Goal: Task Accomplishment & Management: Complete application form

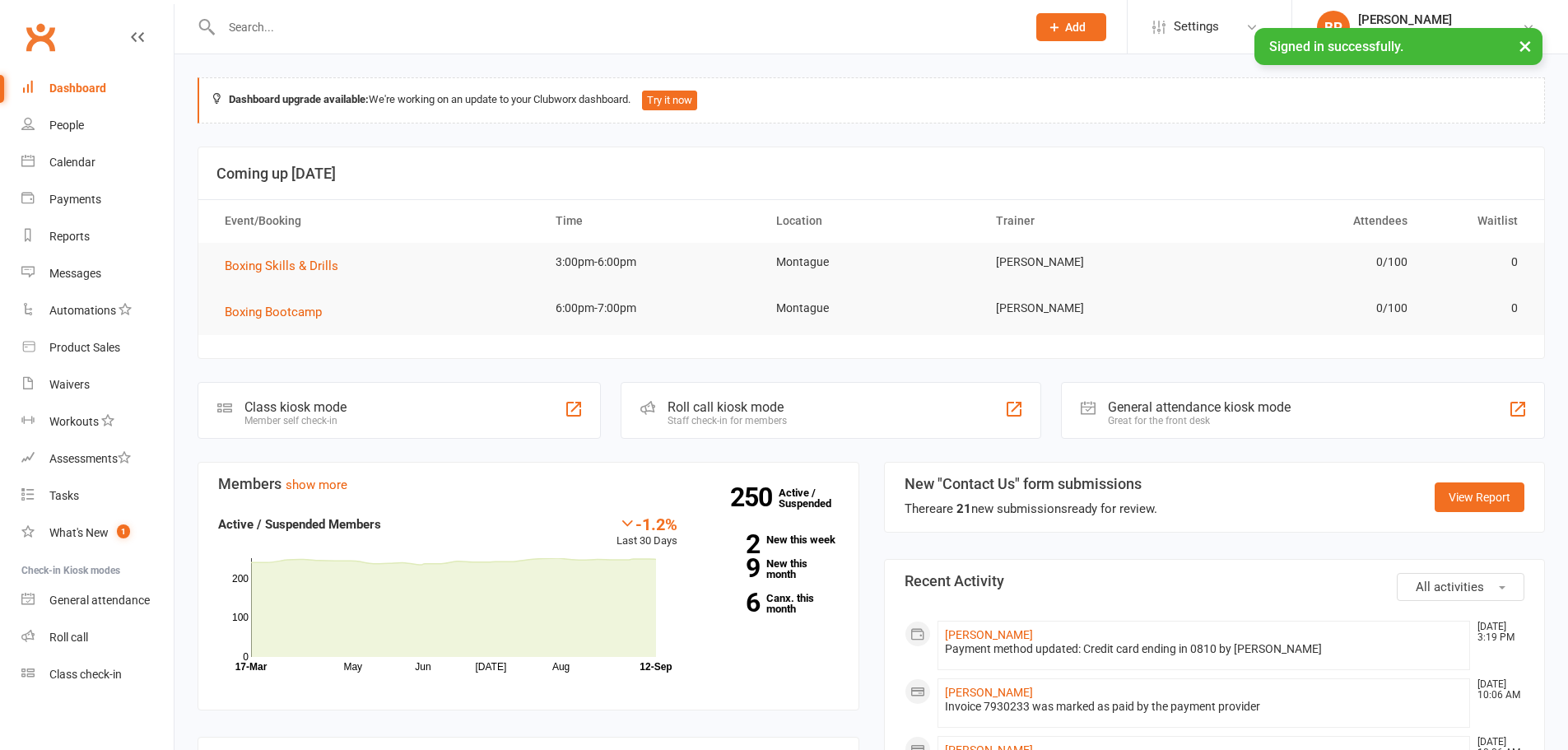
click at [490, 30] on input "text" at bounding box center [615, 27] width 798 height 23
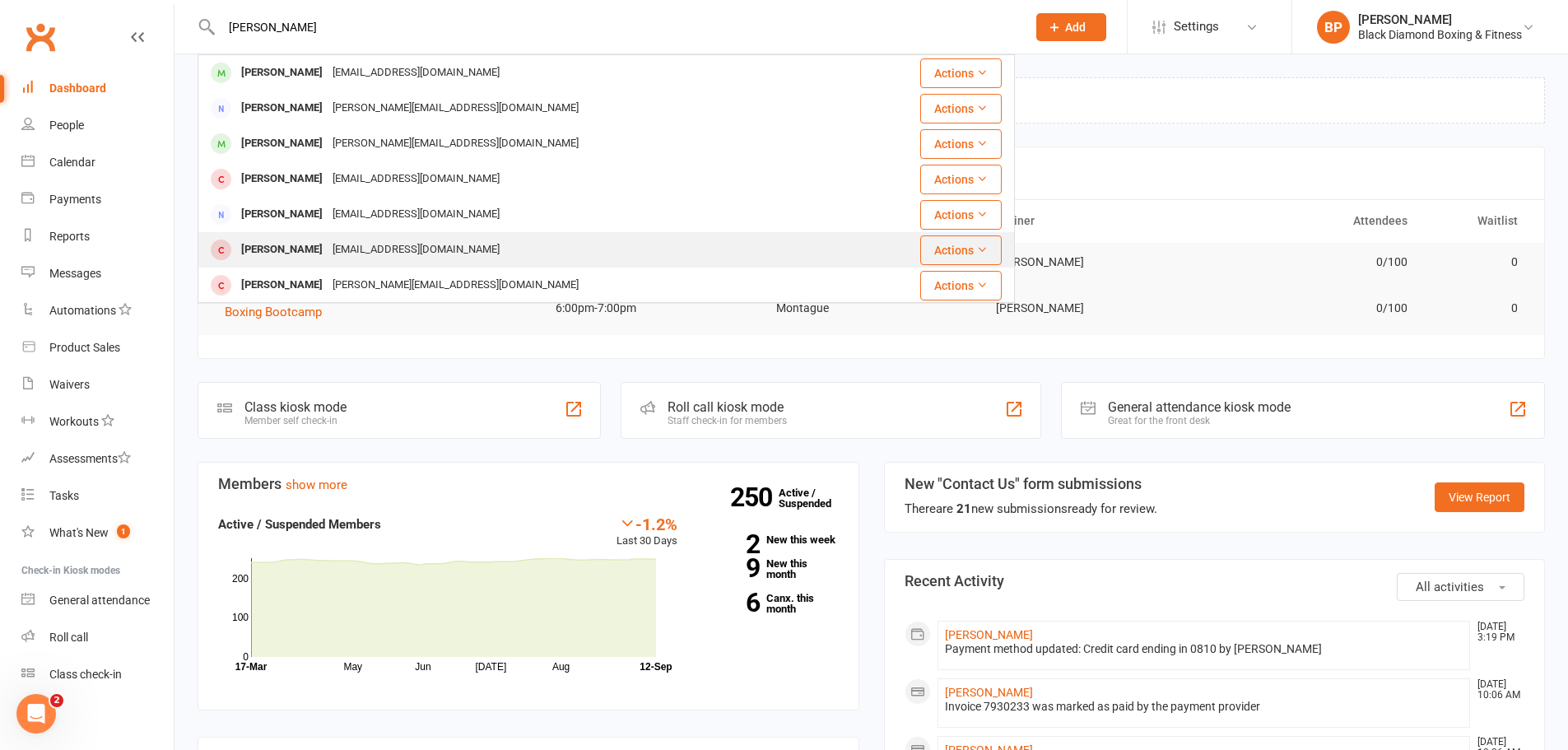
type input "[PERSON_NAME]"
click at [468, 236] on div "[PERSON_NAME] [EMAIL_ADDRESS][DOMAIN_NAME]" at bounding box center [538, 249] width 677 height 34
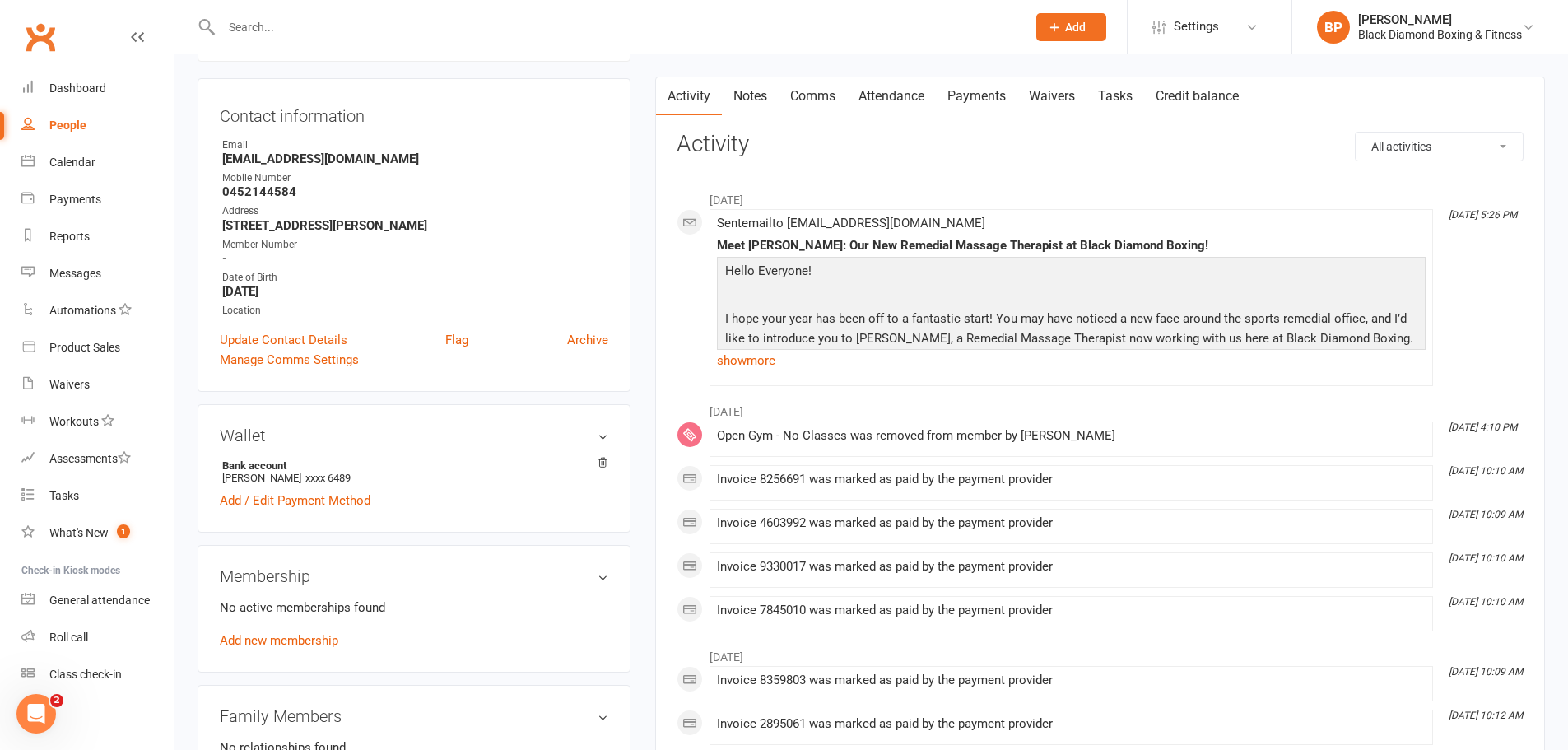
scroll to position [165, 0]
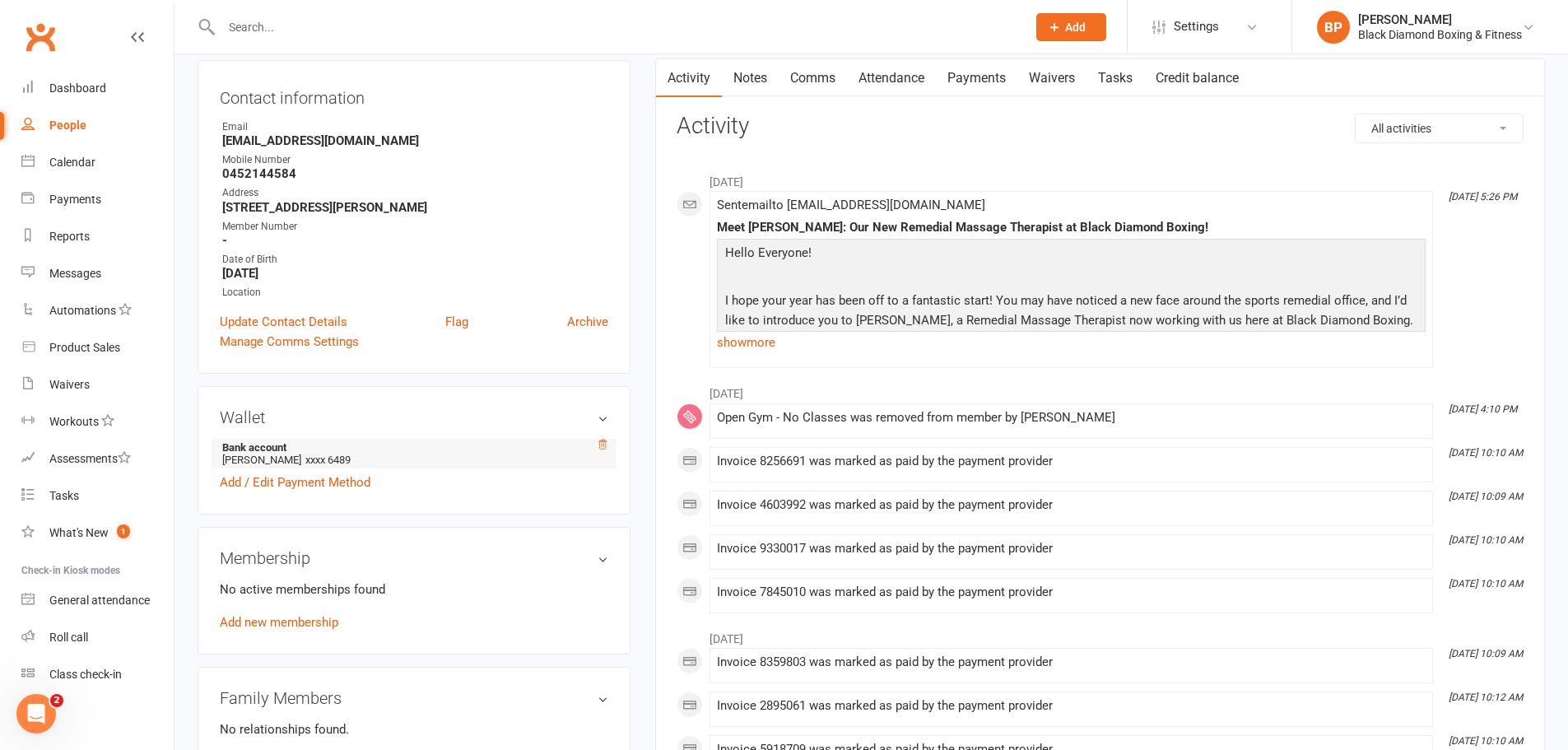
click at [599, 449] on icon at bounding box center [602, 445] width 12 height 12
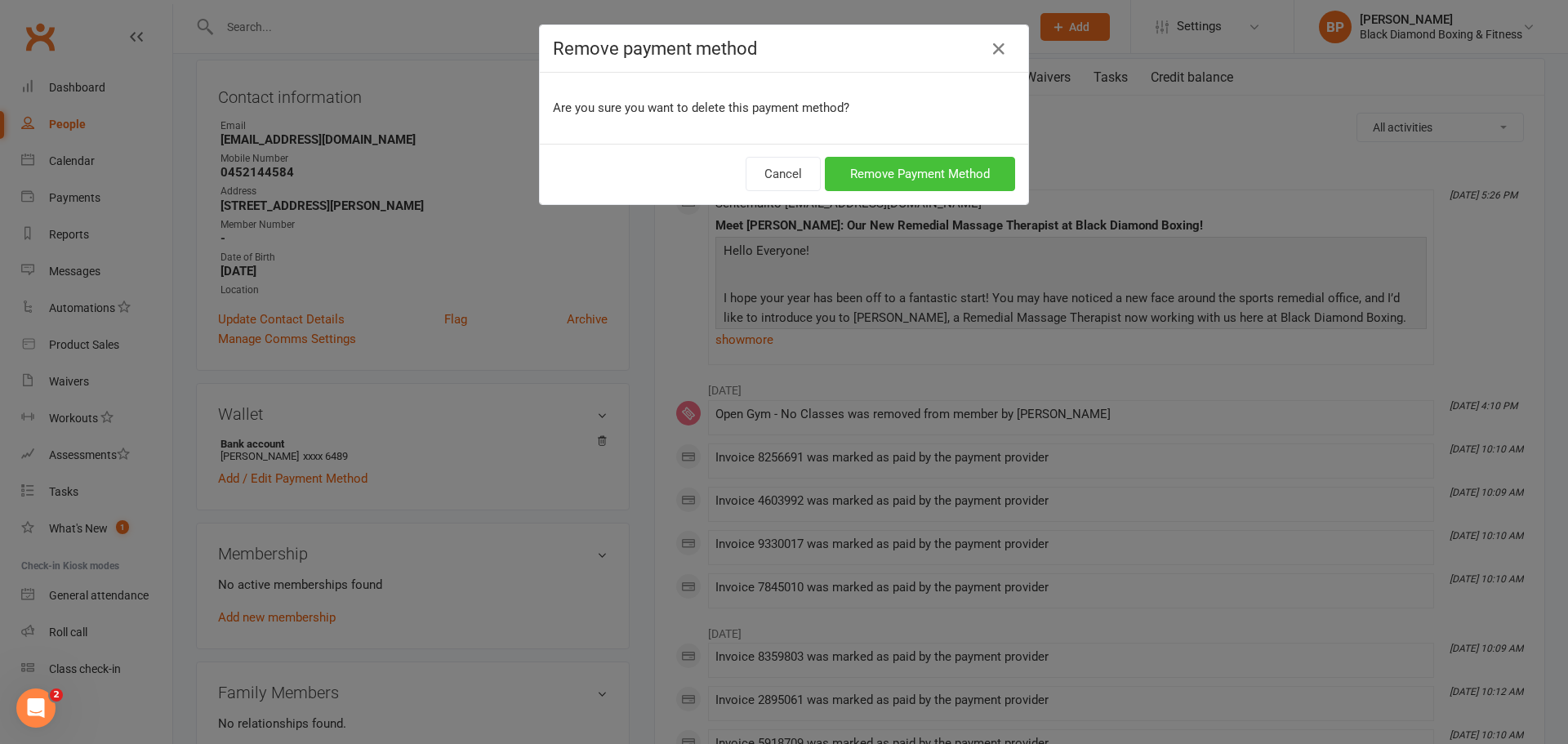
click at [868, 169] on button "Remove Payment Method" at bounding box center [920, 173] width 190 height 35
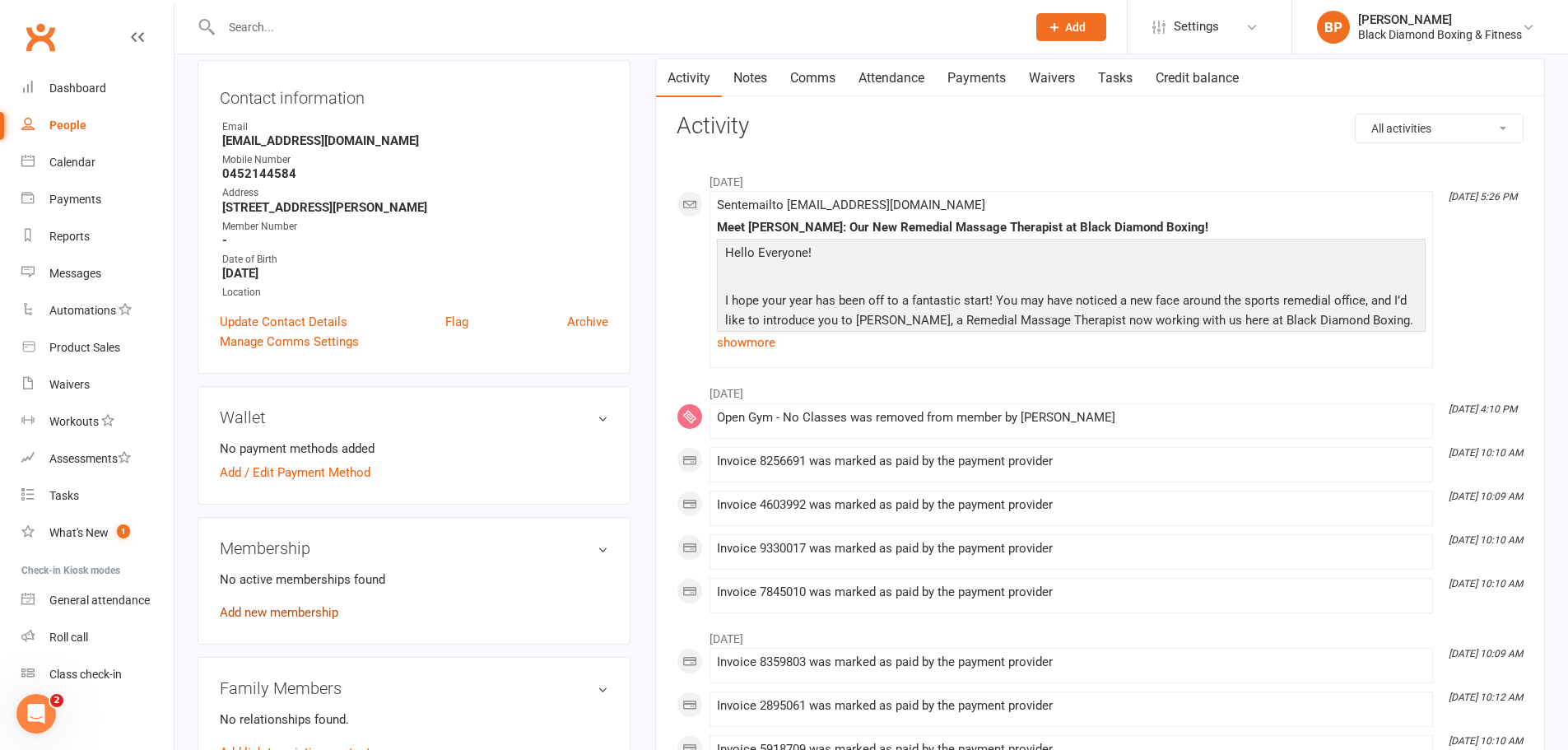
click at [292, 623] on div "Membership No active memberships found Add new membership" at bounding box center [414, 580] width 433 height 128
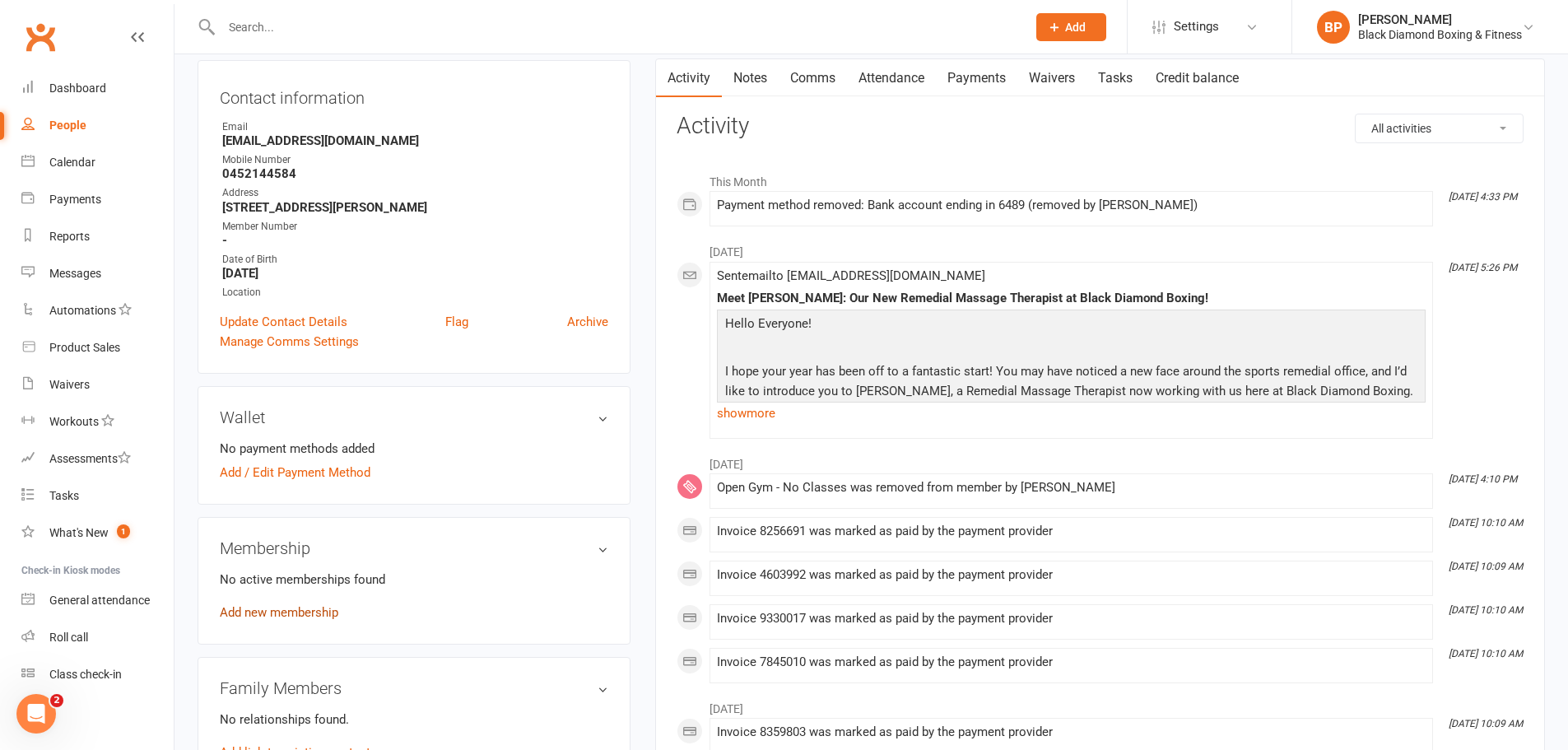
click at [334, 604] on link "Add new membership" at bounding box center [278, 611] width 119 height 15
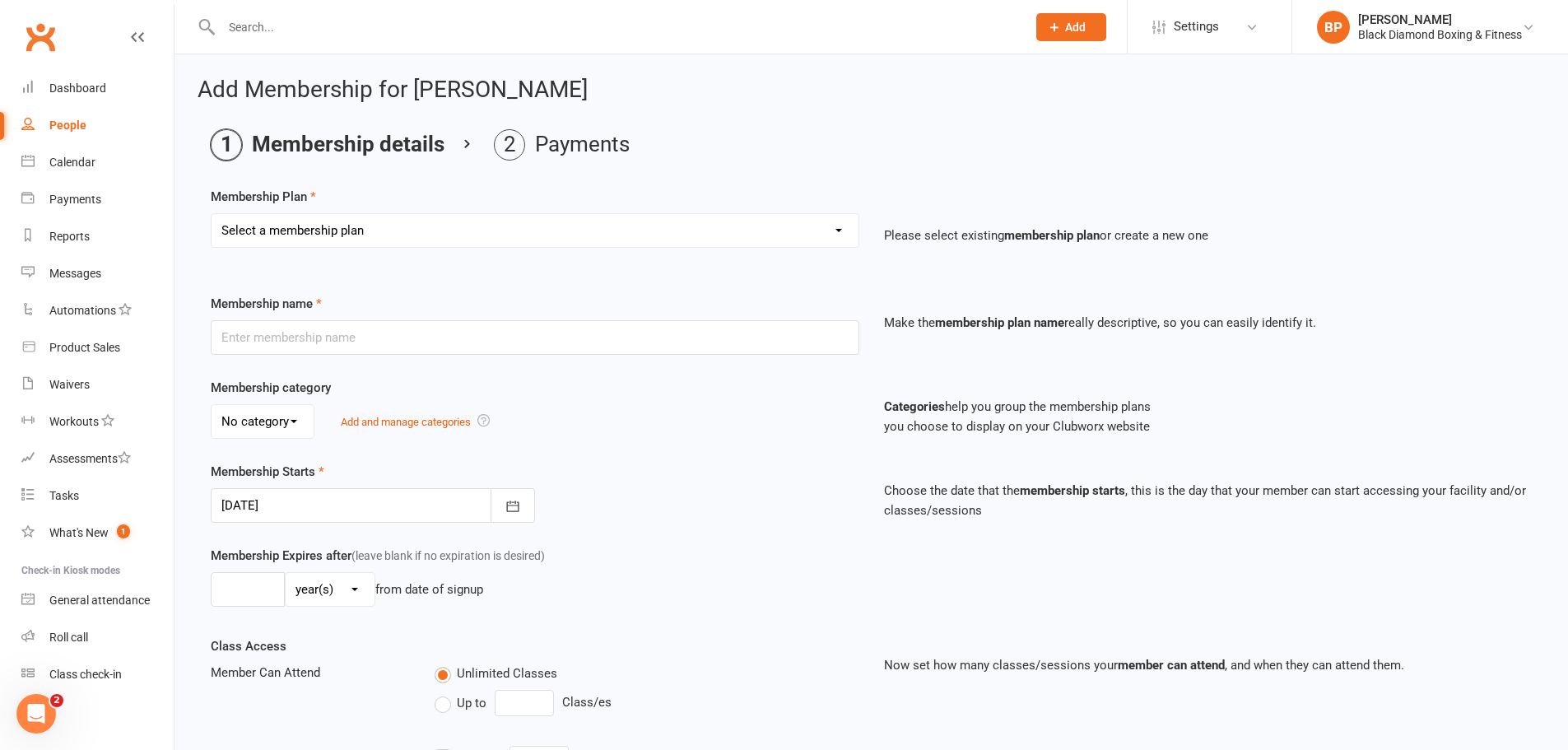
click at [590, 245] on select "Select a membership plan Create new Membership Plan Classic Membership U18/O55/…" at bounding box center [535, 230] width 646 height 33
select select "4"
click at [211, 214] on select "Select a membership plan Create new Membership Plan Classic Membership U18/O55/…" at bounding box center [535, 230] width 646 height 33
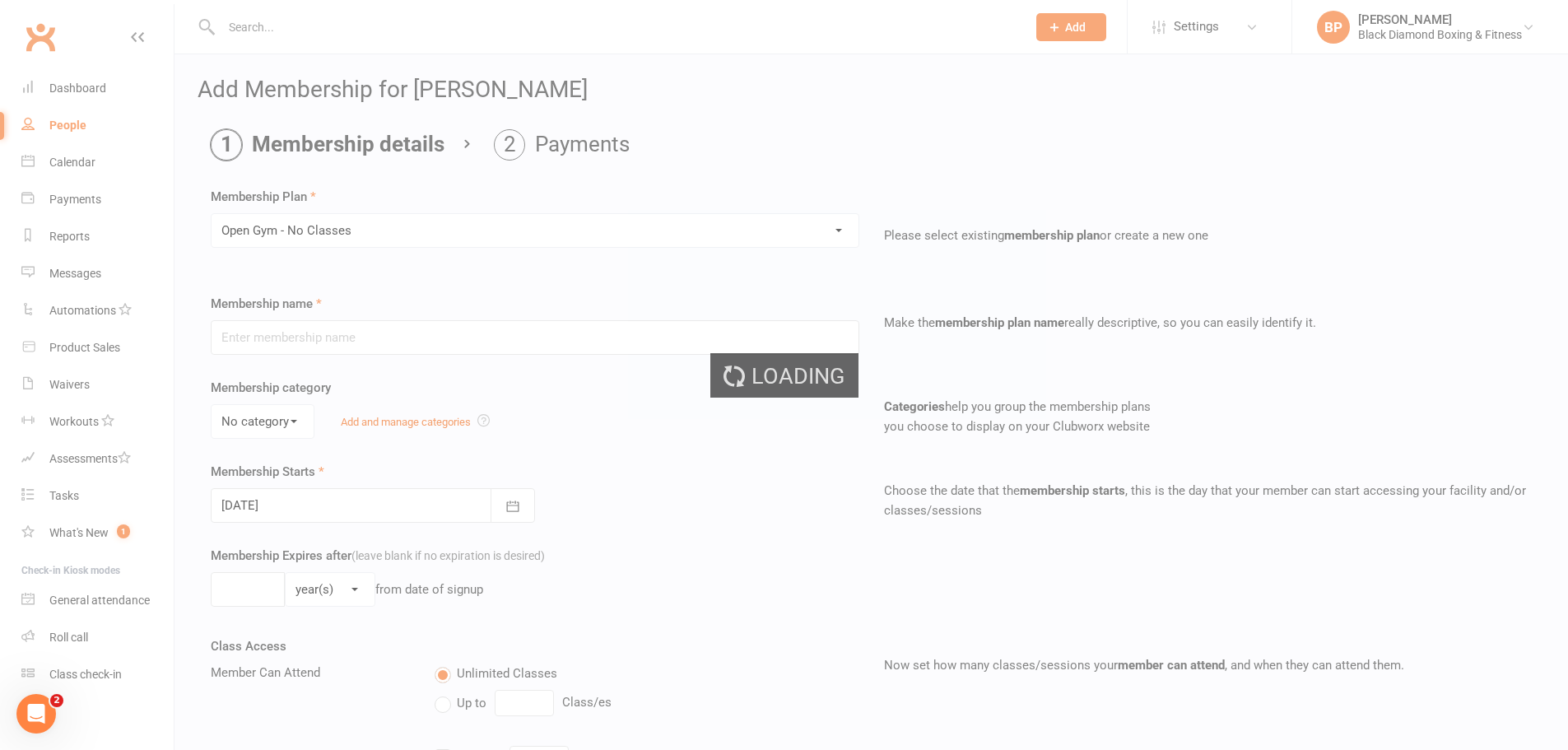
type input "Open Gym - No Classes"
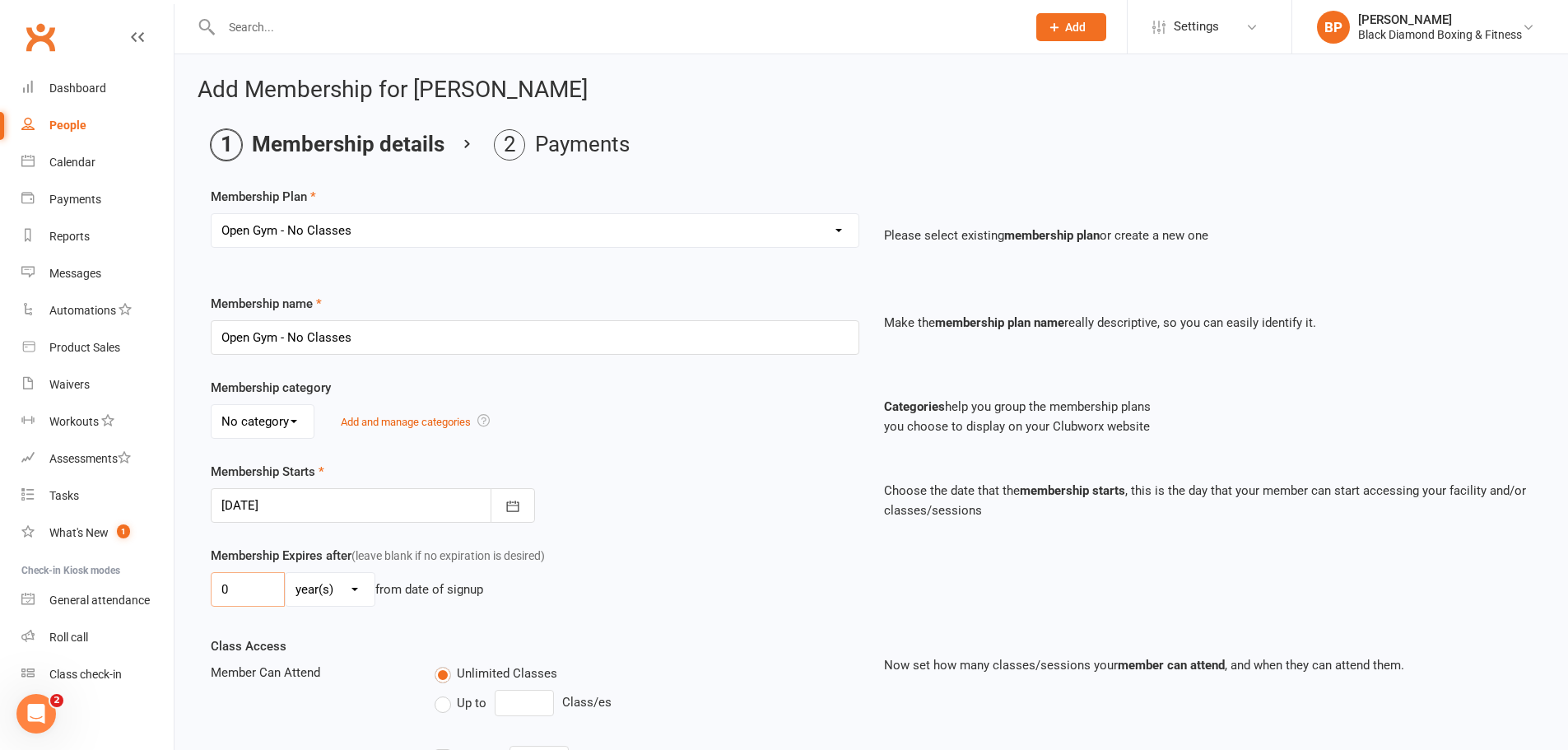
click at [263, 587] on input "0" at bounding box center [247, 588] width 74 height 35
type input "1"
click at [355, 576] on select "day(s) week(s) month(s) year(s)" at bounding box center [329, 588] width 89 height 33
select select "2"
click at [285, 572] on select "day(s) week(s) month(s) year(s)" at bounding box center [329, 588] width 89 height 33
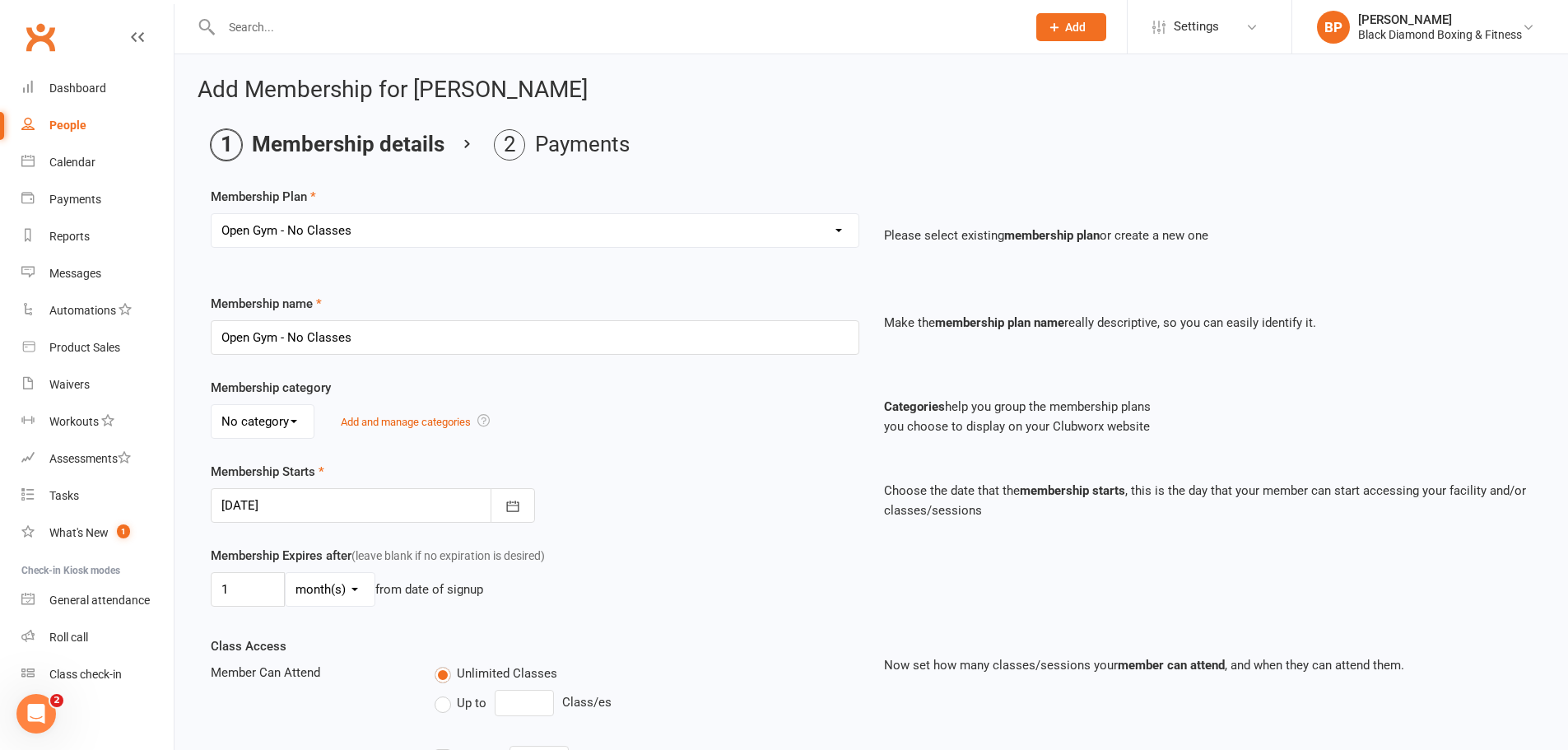
click at [538, 502] on div "Membership Starts [DATE] [DATE] Sun Mon Tue Wed Thu Fri Sat 36 31 01 02 03 04 0…" at bounding box center [535, 492] width 673 height 61
click at [508, 511] on icon "button" at bounding box center [512, 506] width 12 height 11
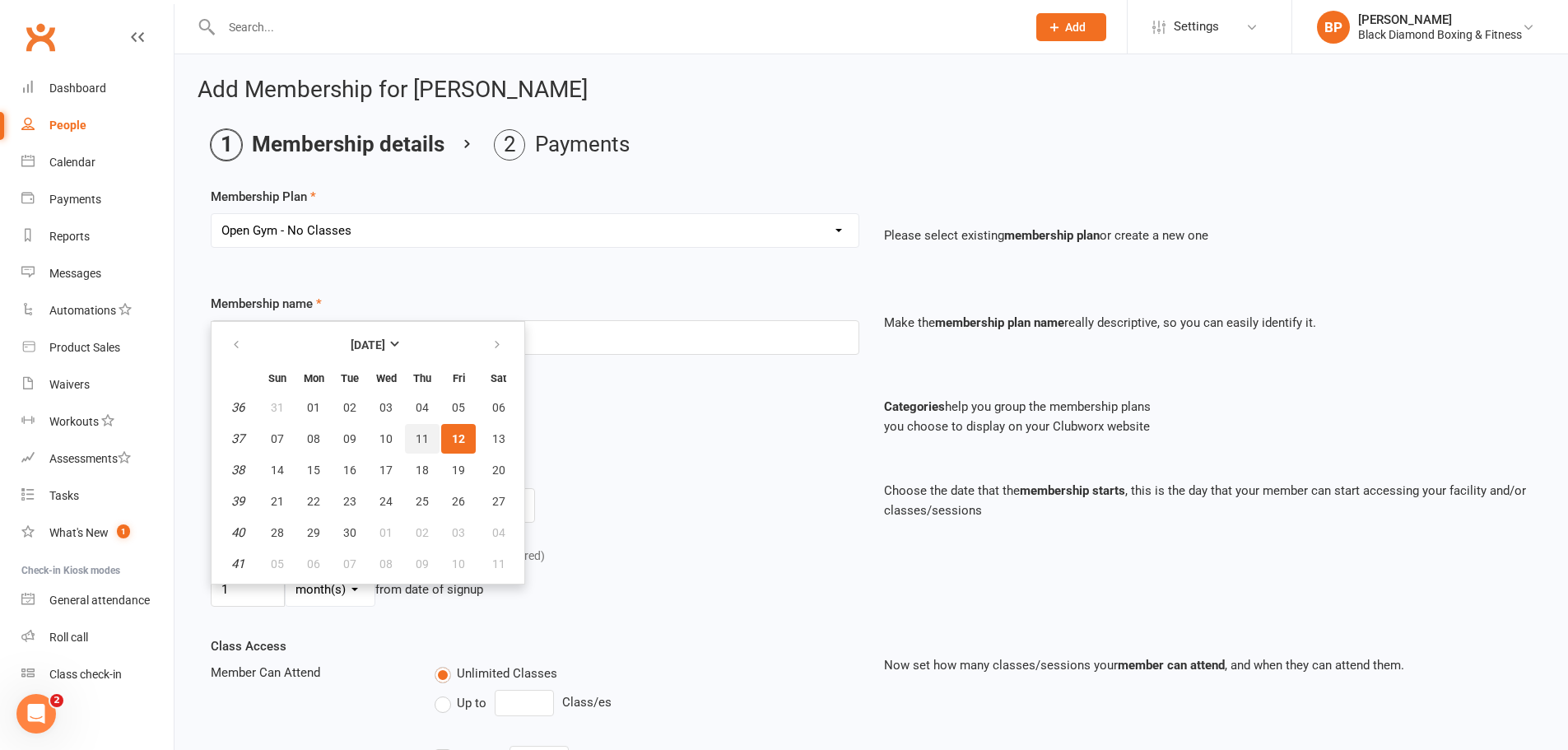
click at [420, 442] on span "11" at bounding box center [422, 438] width 13 height 13
type input "[DATE]"
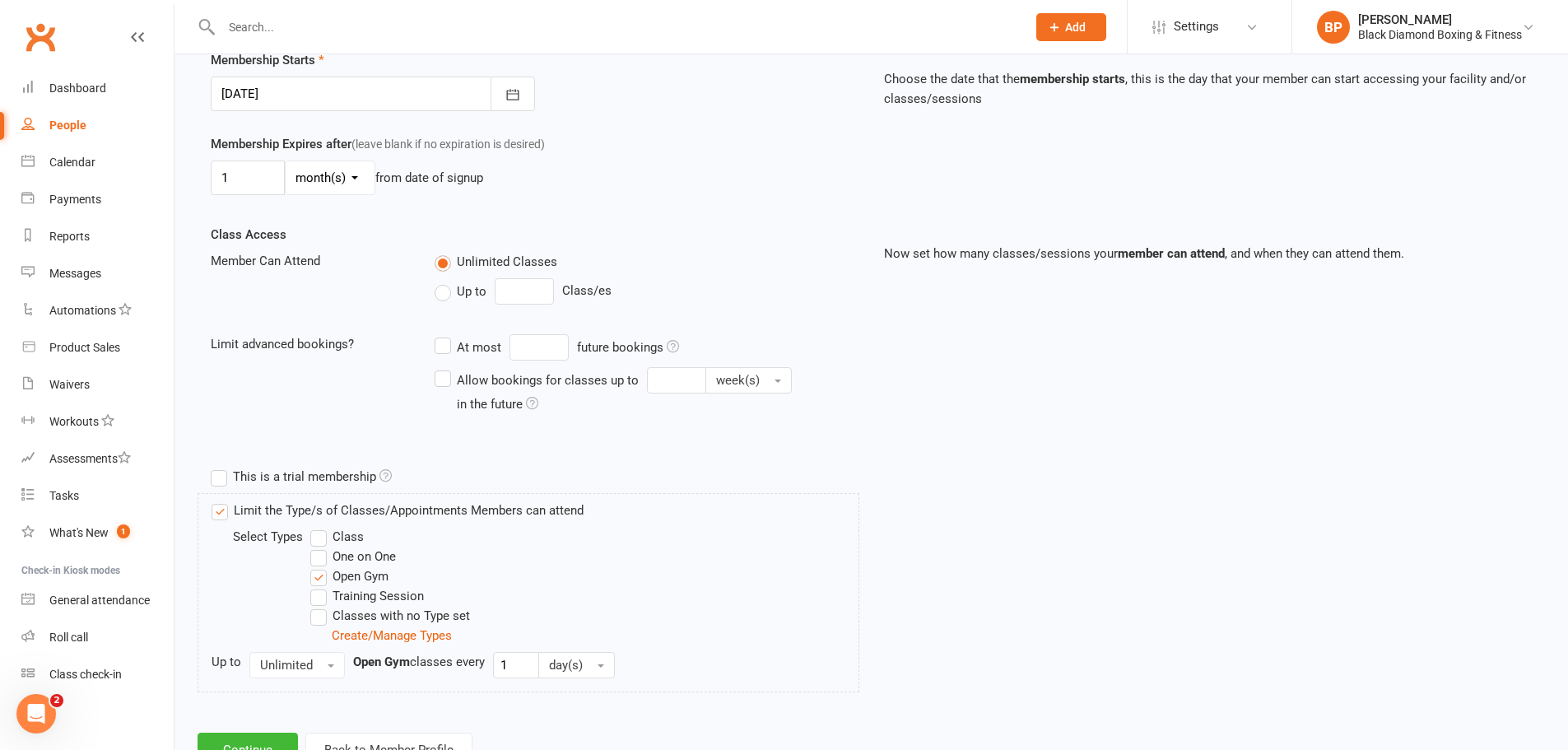
scroll to position [476, 0]
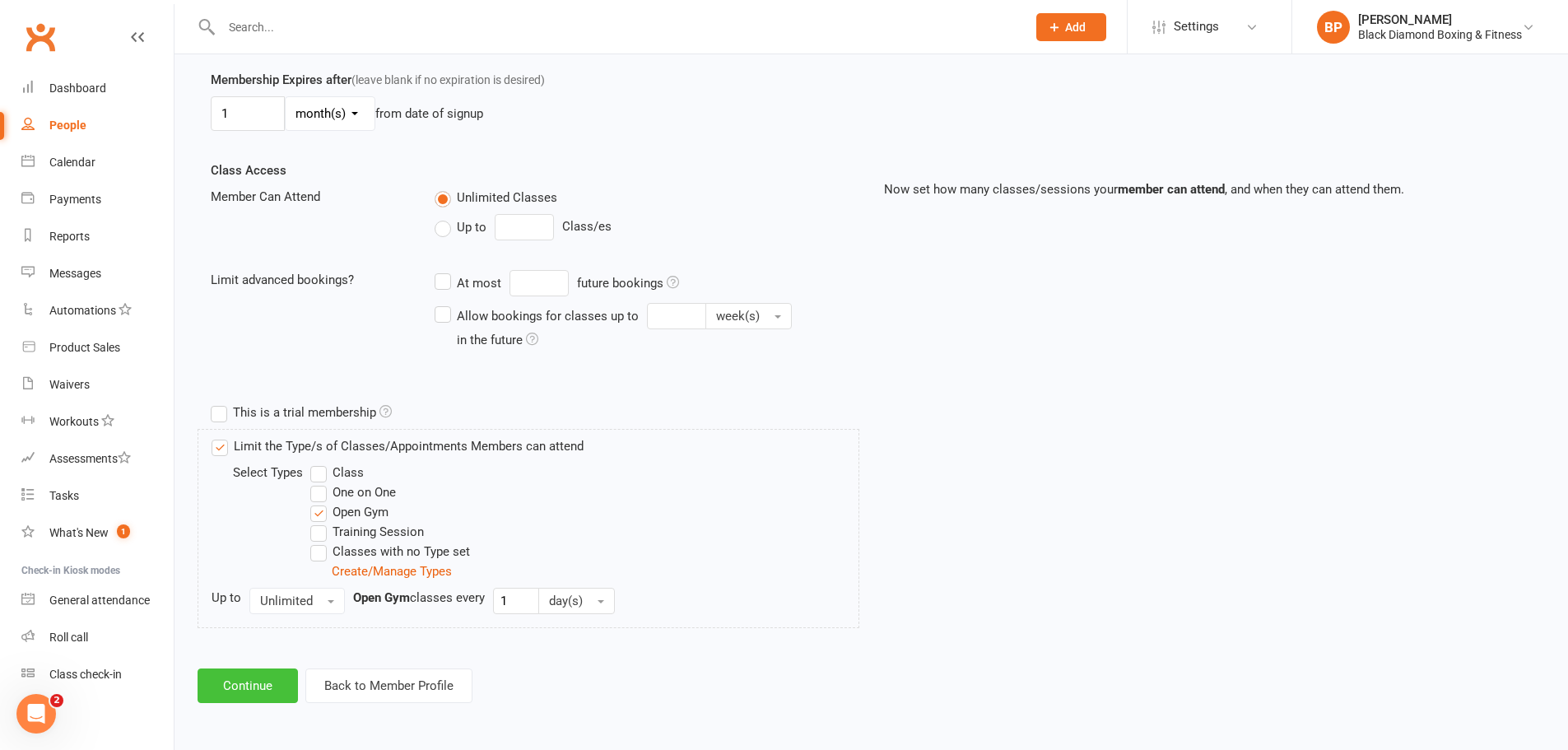
click at [268, 685] on button "Continue" at bounding box center [247, 685] width 101 height 35
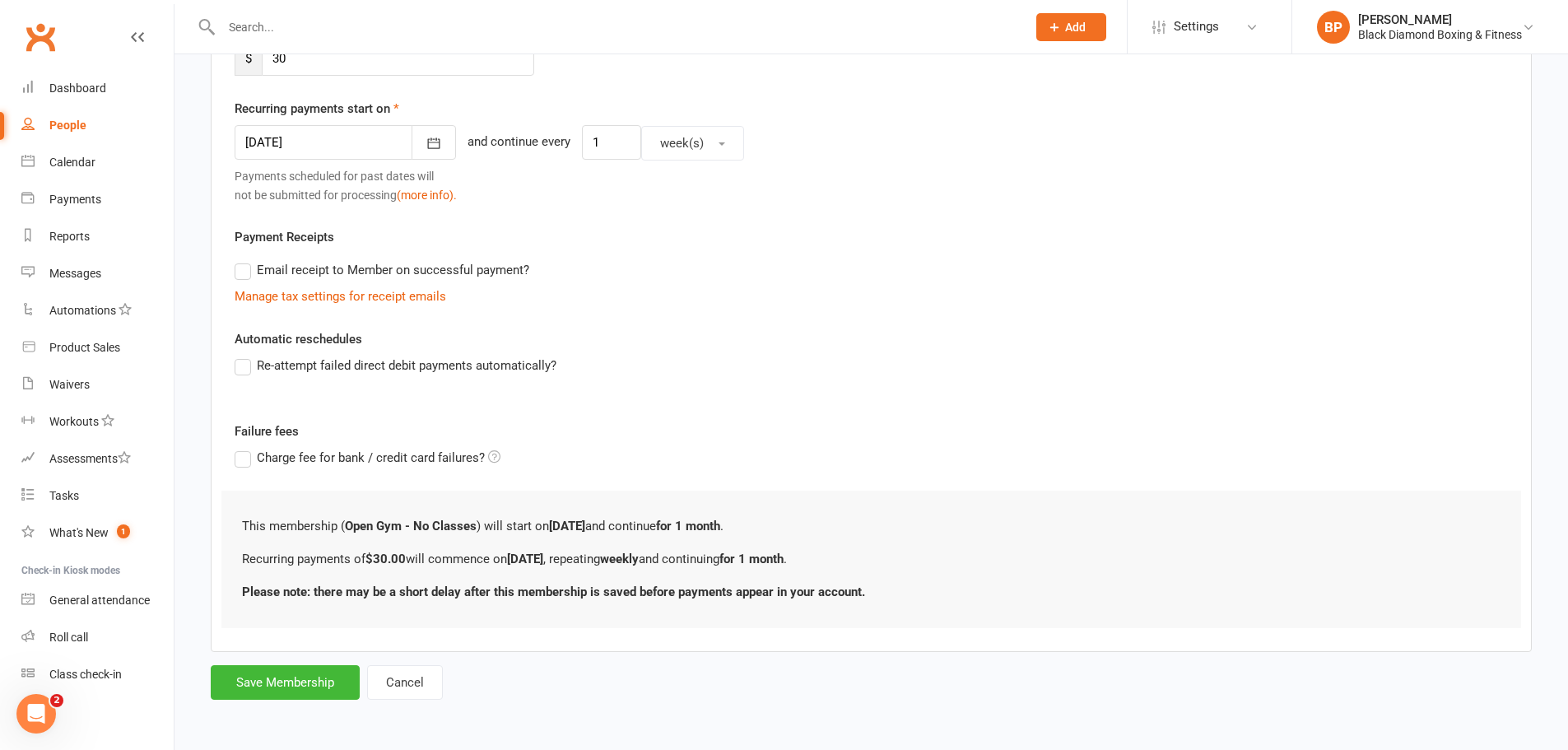
scroll to position [0, 0]
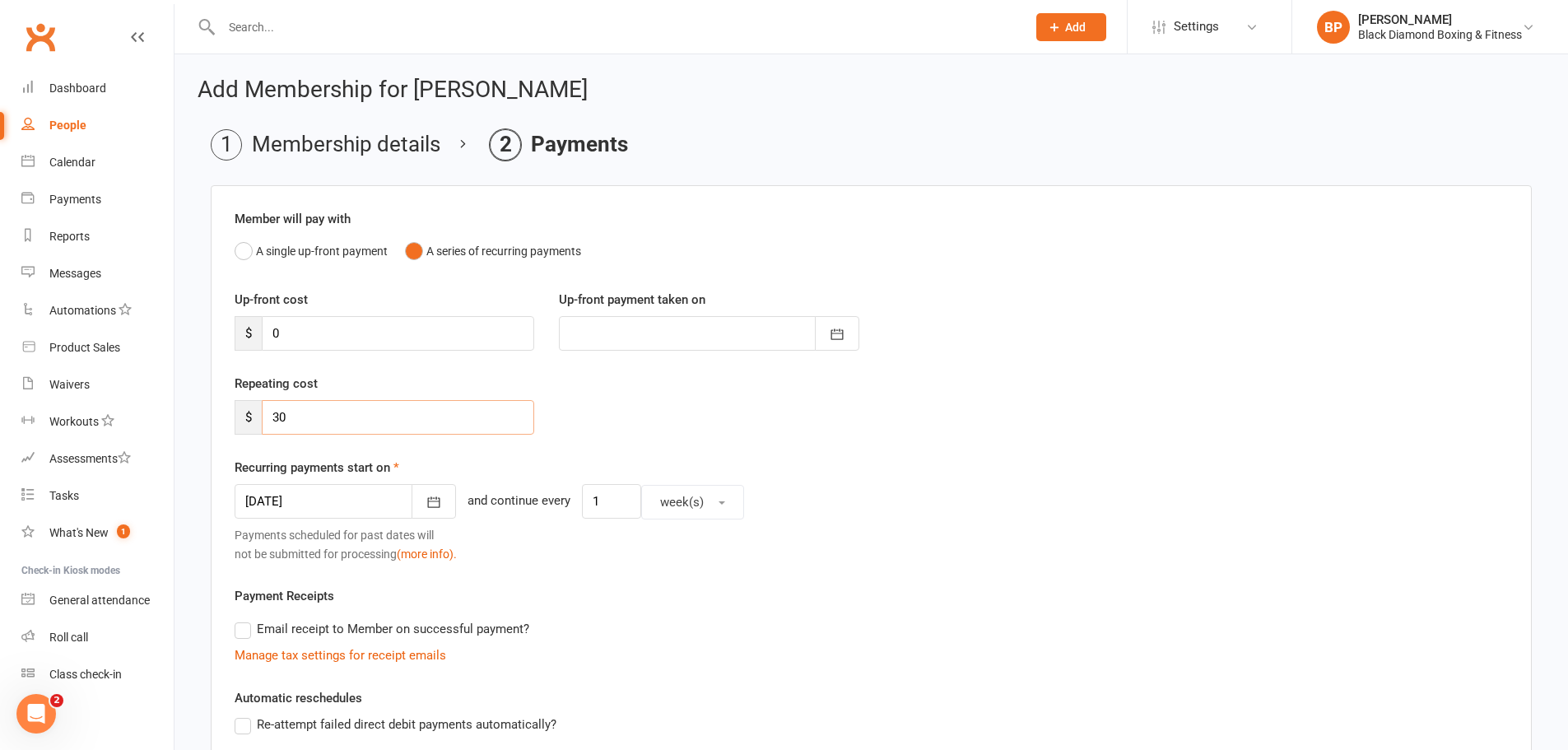
click at [224, 416] on div "Repeating cost $ 30" at bounding box center [384, 404] width 324 height 61
type input "0"
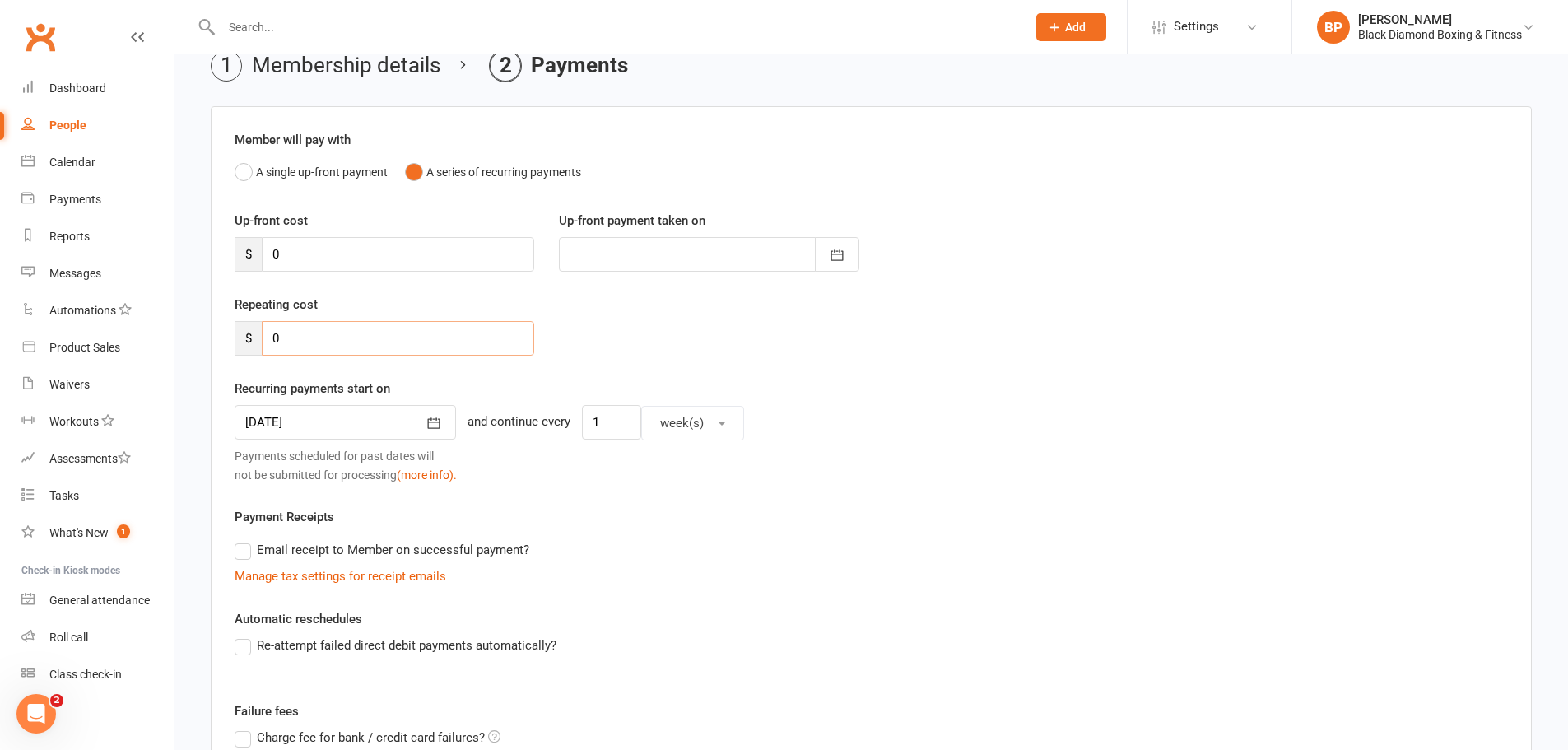
scroll to position [293, 0]
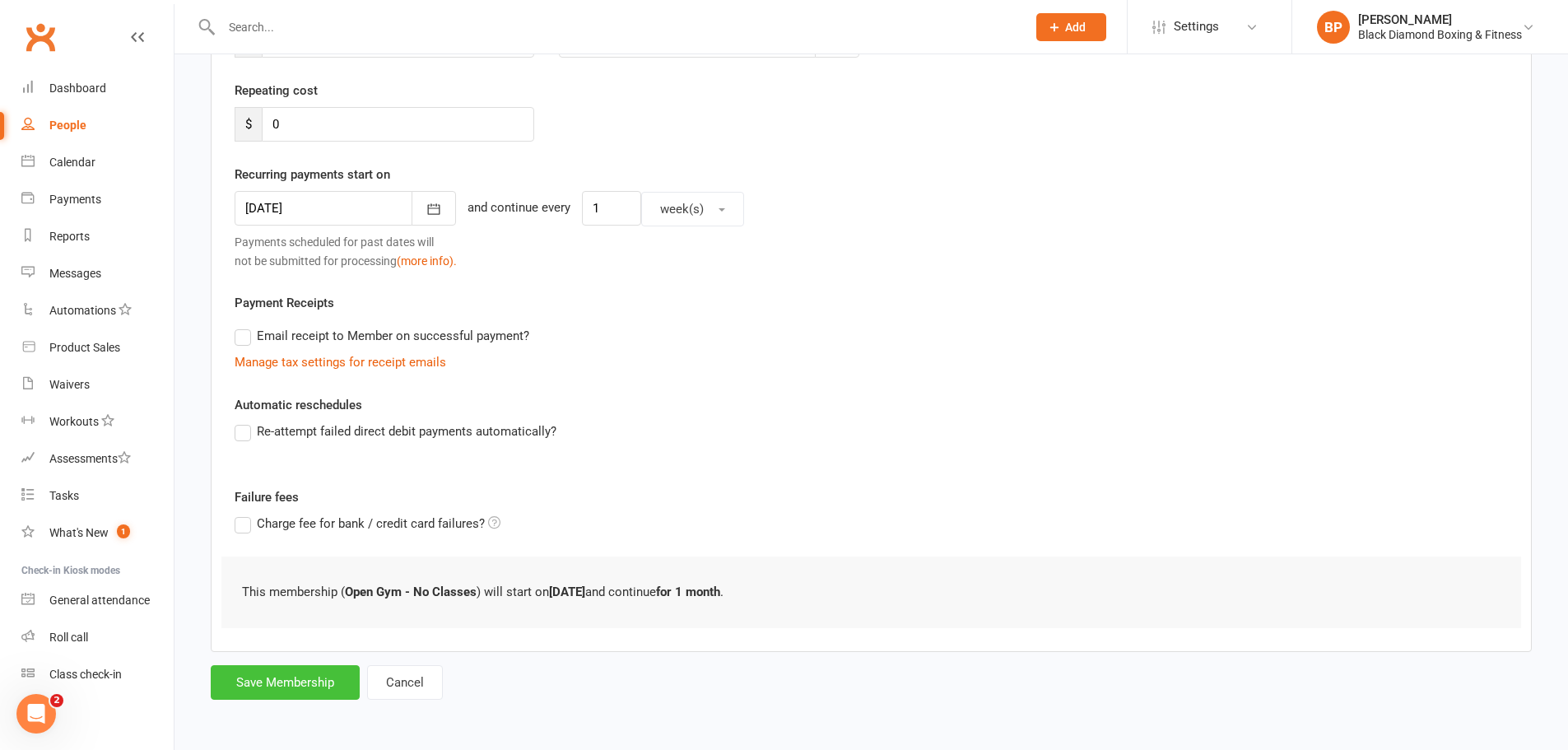
click at [288, 667] on button "Save Membership" at bounding box center [284, 682] width 149 height 35
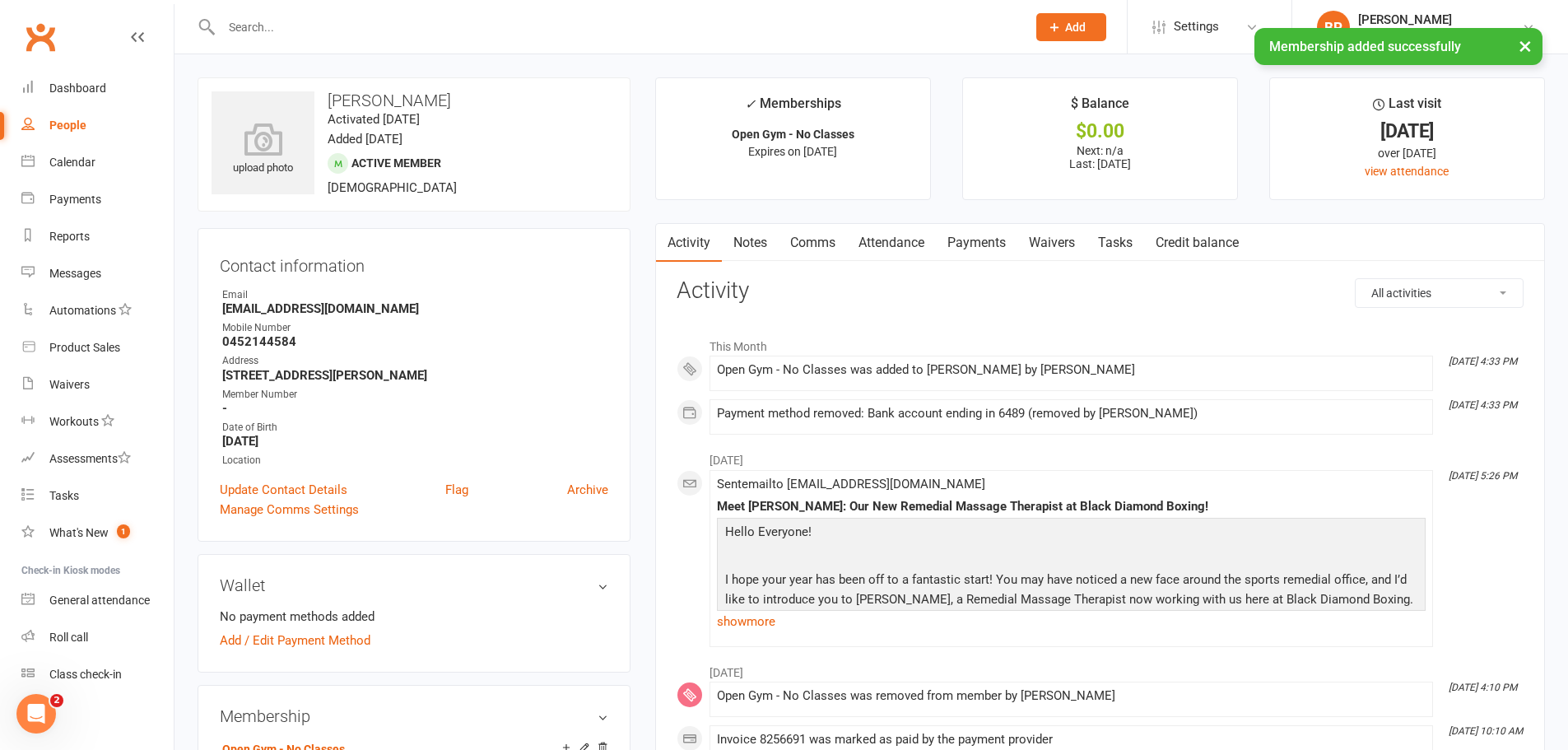
click at [1002, 238] on link "Payments" at bounding box center [977, 242] width 82 height 38
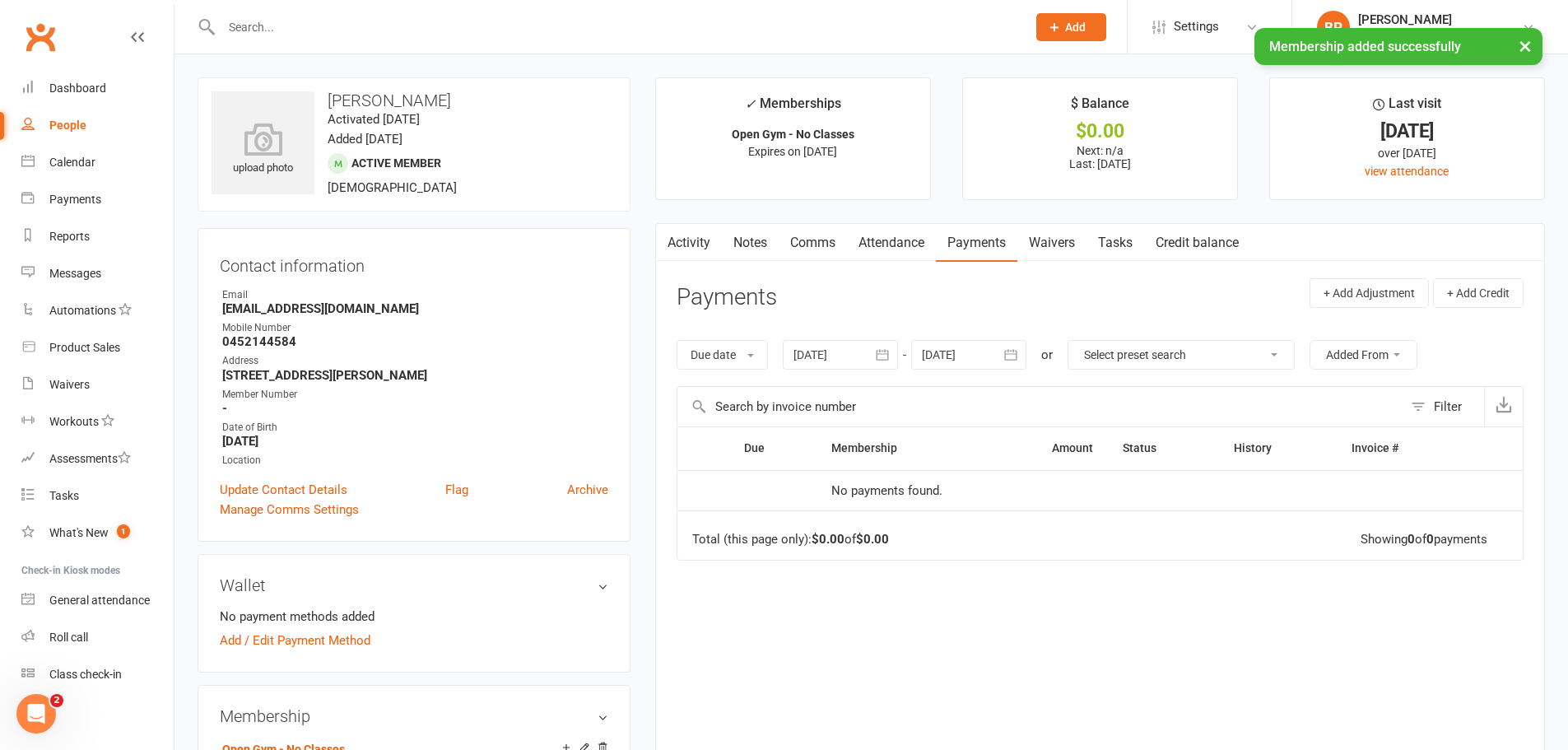
scroll to position [329, 0]
